Goal: Transaction & Acquisition: Purchase product/service

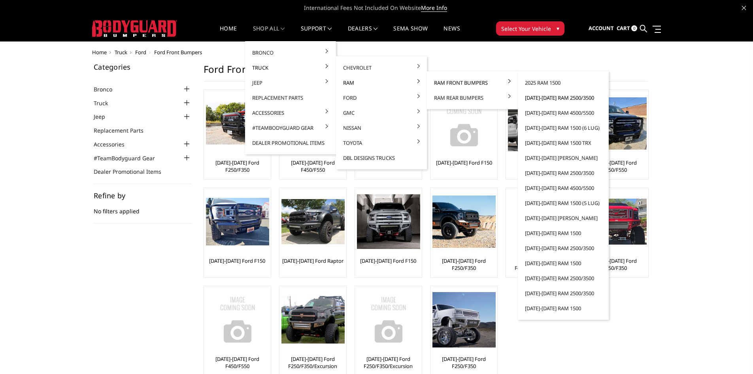
click at [534, 97] on link "[DATE]-[DATE] Ram 2500/3500" at bounding box center [563, 97] width 85 height 15
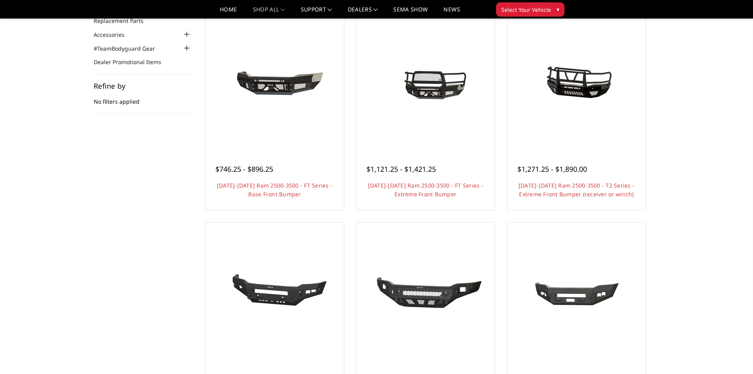
scroll to position [119, 0]
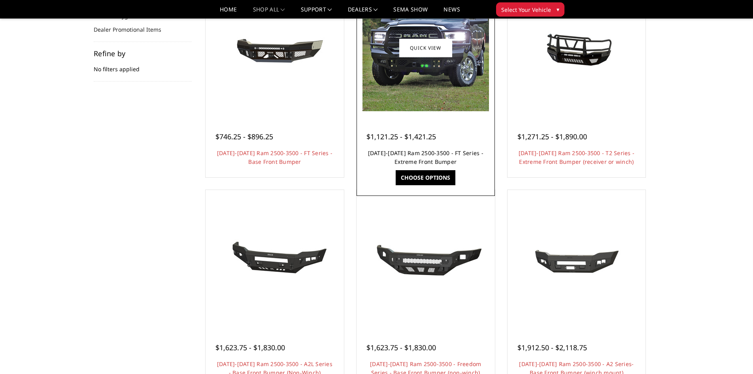
click at [449, 158] on link "[DATE]-[DATE] Ram 2500-3500 - FT Series - Extreme Front Bumper" at bounding box center [425, 157] width 115 height 16
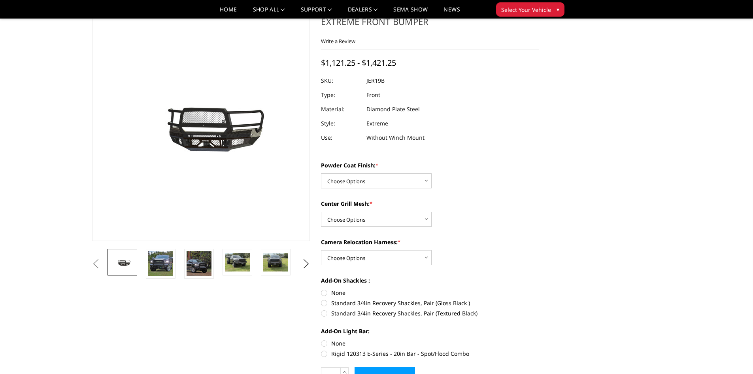
scroll to position [79, 0]
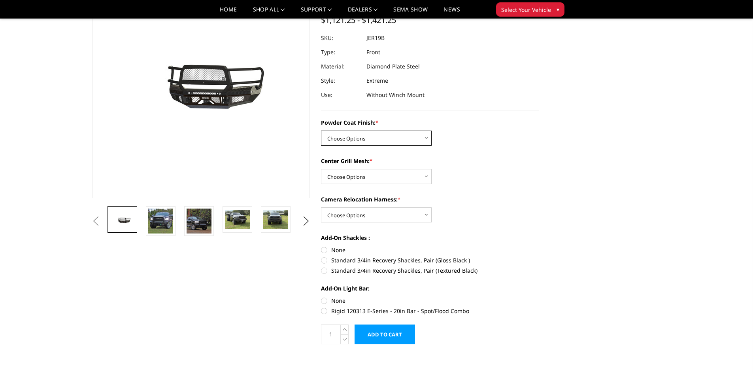
click at [421, 140] on select "Choose Options Bare Metal Gloss Black Powder Coat Textured Black Powder Coat" at bounding box center [376, 137] width 111 height 15
select select "3215"
click at [321, 130] on select "Choose Options Bare Metal Gloss Black Powder Coat Textured Black Powder Coat" at bounding box center [376, 137] width 111 height 15
click at [410, 179] on select "Choose Options WITH Expanded Metal in Center Grill WITHOUT Expanded Metal in Ce…" at bounding box center [376, 176] width 111 height 15
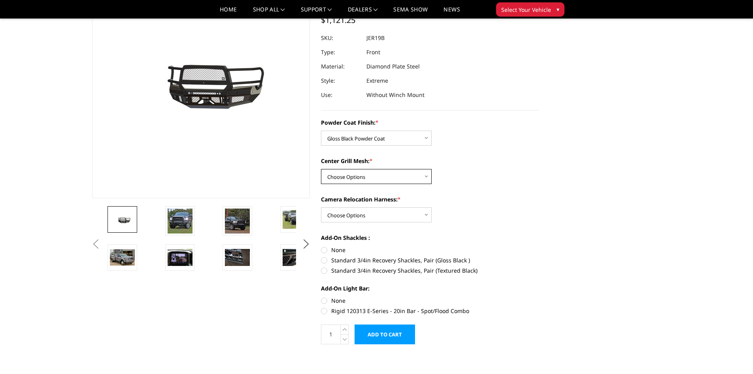
select select "3217"
click at [321, 169] on select "Choose Options WITH Expanded Metal in Center Grill WITHOUT Expanded Metal in Ce…" at bounding box center [376, 176] width 111 height 15
click at [404, 213] on select "Choose Options WITH Camera Relocation Harness WITHOUT Camera Relocation Harness" at bounding box center [376, 214] width 111 height 15
select select "3220"
click at [321, 207] on select "Choose Options WITH Camera Relocation Harness WITHOUT Camera Relocation Harness" at bounding box center [376, 214] width 111 height 15
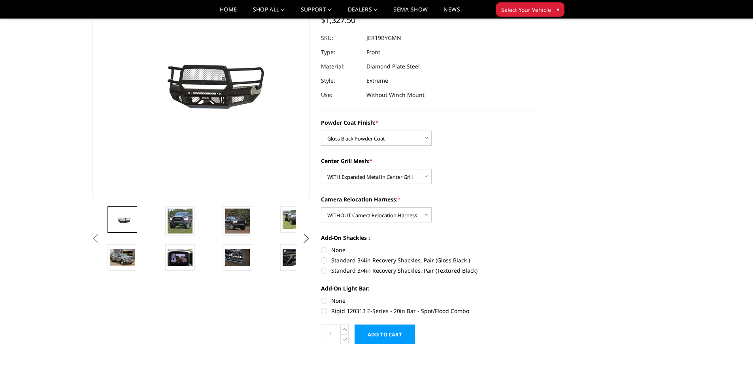
click at [327, 261] on label "Standard 3/4in Recovery Shackles, Pair (Gloss Black )" at bounding box center [430, 260] width 218 height 8
click at [539, 246] on input "Standard 3/4in Recovery Shackles, Pair (Gloss Black )" at bounding box center [539, 246] width 0 height 0
radio input "true"
click at [177, 228] on img at bounding box center [180, 220] width 25 height 25
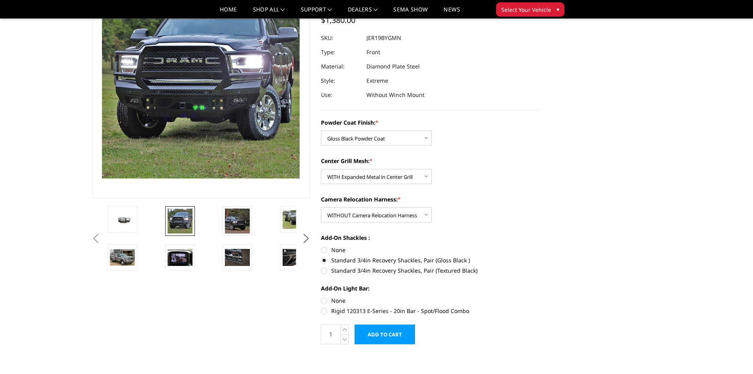
scroll to position [26, 0]
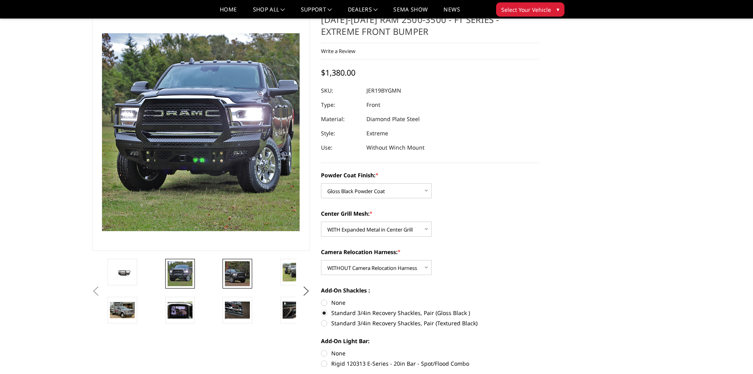
click at [232, 276] on img at bounding box center [237, 273] width 25 height 25
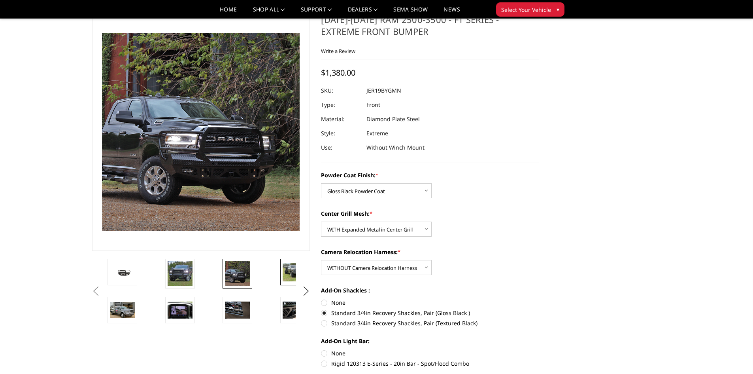
click at [286, 272] on img at bounding box center [295, 272] width 25 height 19
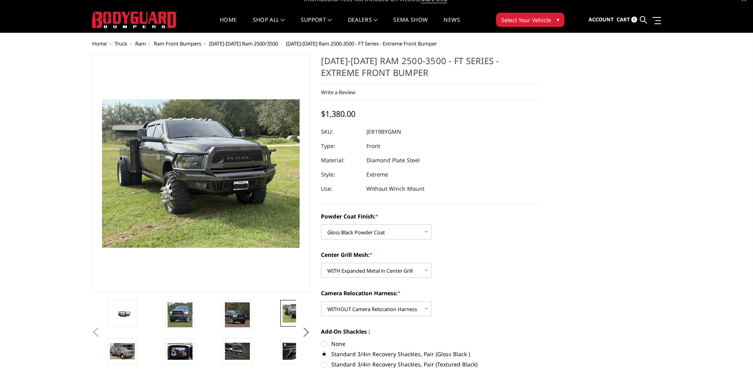
scroll to position [0, 0]
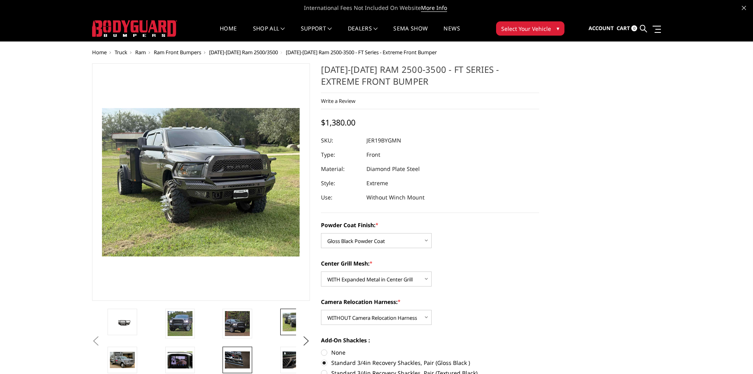
click at [225, 361] on link at bounding box center [238, 359] width 30 height 26
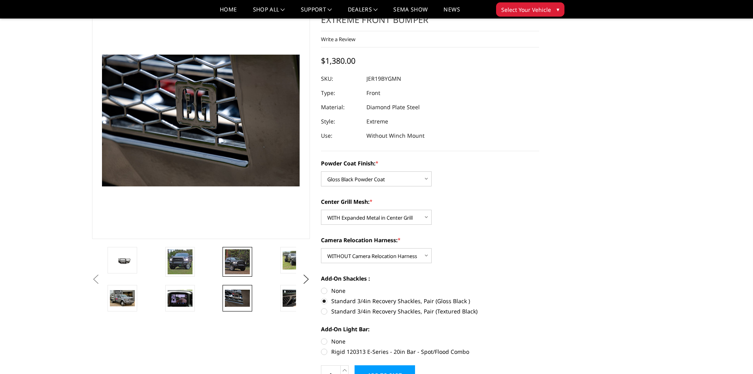
scroll to position [79, 0]
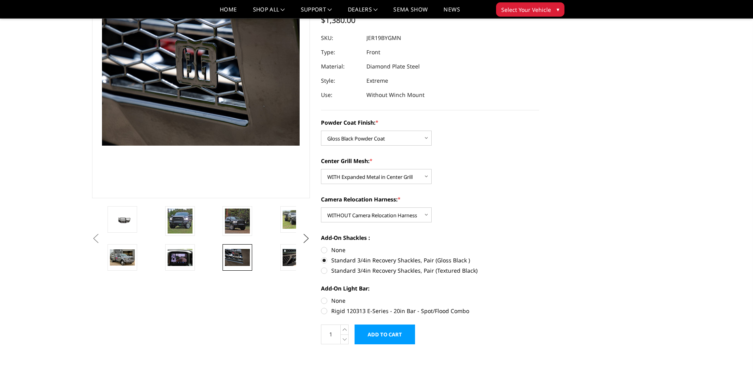
click at [306, 238] on button "Next" at bounding box center [306, 238] width 12 height 12
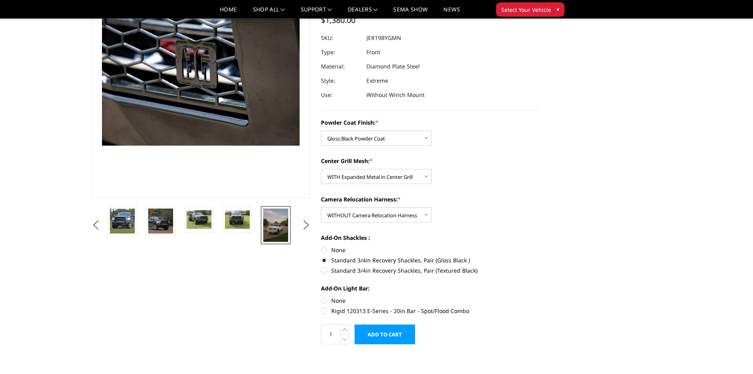
click at [276, 235] on img at bounding box center [275, 224] width 25 height 33
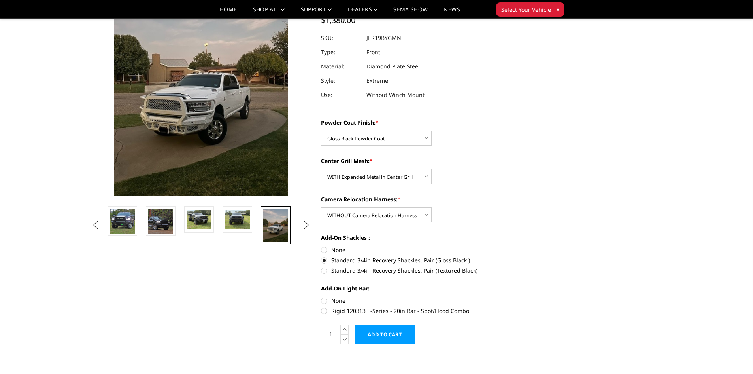
scroll to position [28, 0]
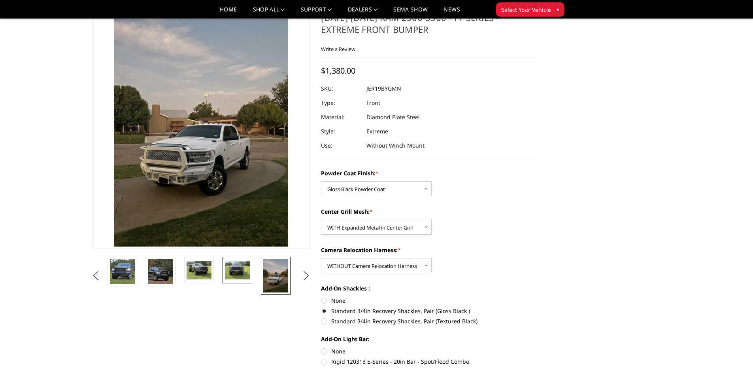
click at [228, 272] on img at bounding box center [237, 270] width 25 height 19
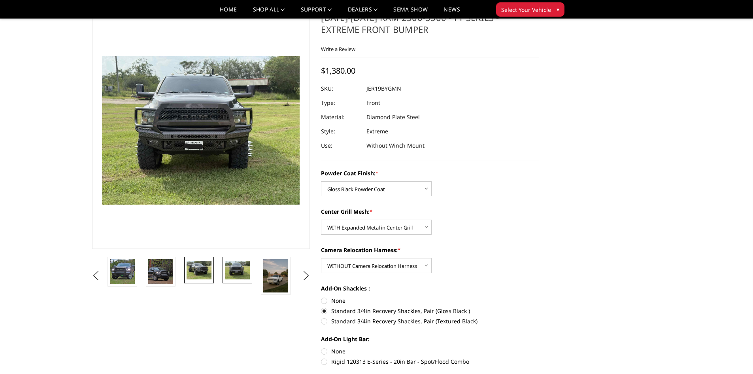
click at [195, 273] on img at bounding box center [199, 270] width 25 height 19
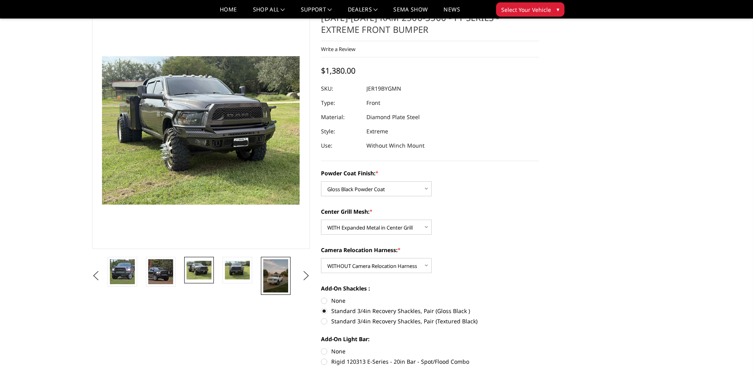
click at [271, 278] on img at bounding box center [275, 275] width 25 height 33
